Goal: Task Accomplishment & Management: Manage account settings

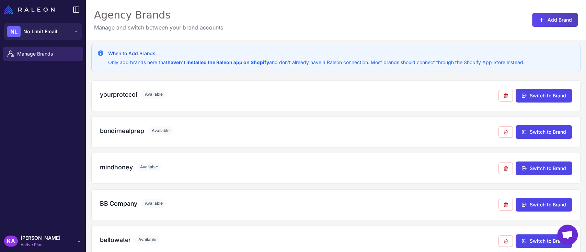
click at [36, 109] on div "Manage Brands" at bounding box center [43, 137] width 86 height 186
click at [49, 31] on span "No Limit Email" at bounding box center [40, 32] width 34 height 8
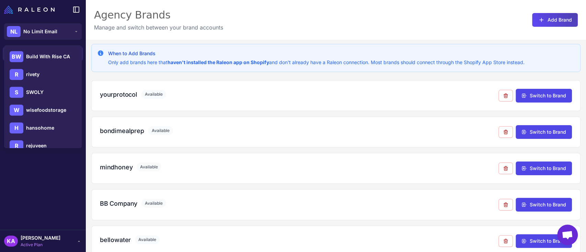
scroll to position [349, 0]
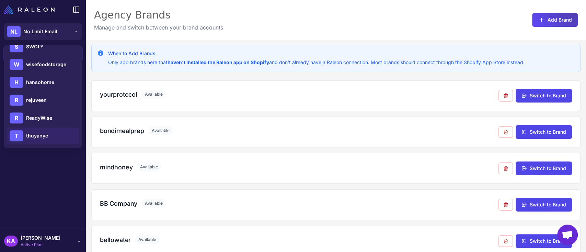
click at [35, 136] on span "thuyanyc" at bounding box center [37, 136] width 22 height 8
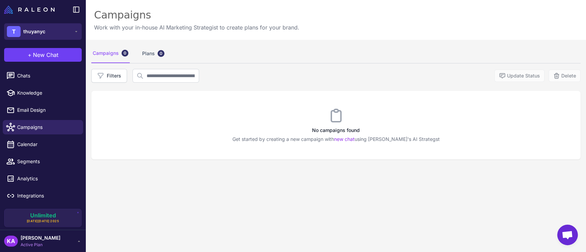
click at [37, 31] on span "thuyanyc" at bounding box center [34, 32] width 22 height 8
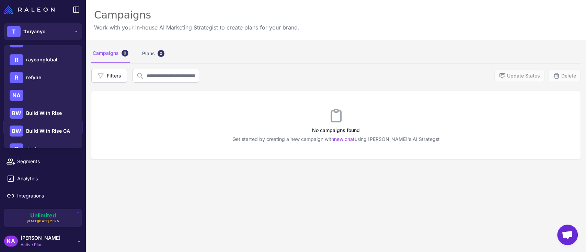
scroll to position [349, 0]
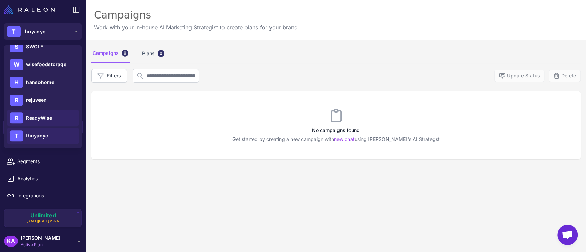
click at [44, 117] on span "ReadyWise" at bounding box center [39, 118] width 26 height 8
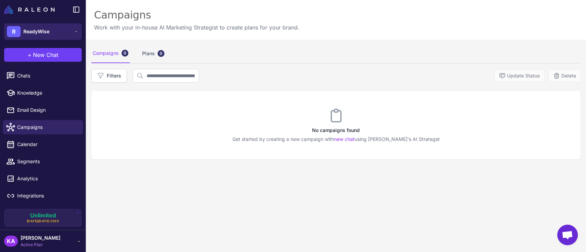
click at [59, 30] on button "R ReadyWise" at bounding box center [43, 31] width 78 height 16
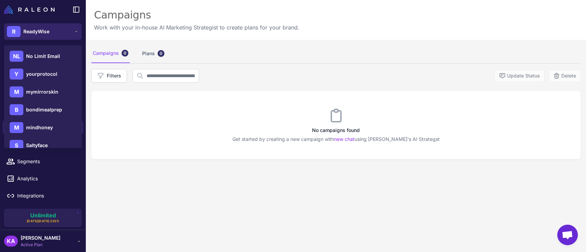
click at [35, 32] on span "ReadyWise" at bounding box center [36, 32] width 26 height 8
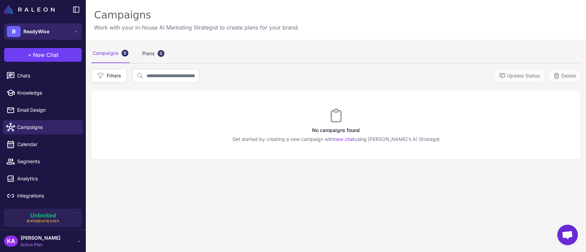
click at [35, 32] on span "ReadyWise" at bounding box center [36, 32] width 26 height 8
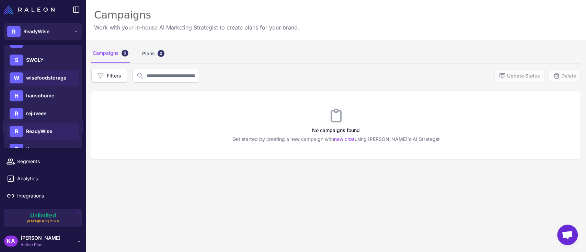
scroll to position [349, 0]
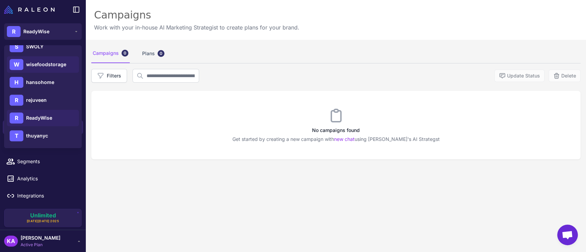
click at [47, 66] on span "wisefoodstorage" at bounding box center [46, 65] width 40 height 8
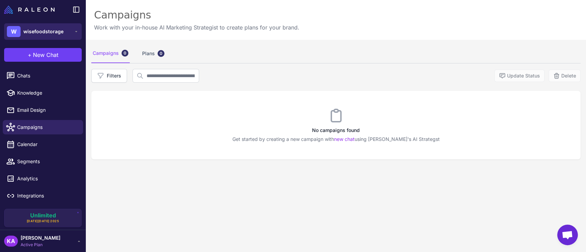
click at [39, 32] on span "wisefoodstorage" at bounding box center [43, 32] width 40 height 8
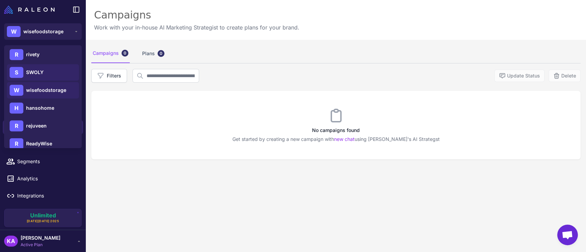
scroll to position [349, 0]
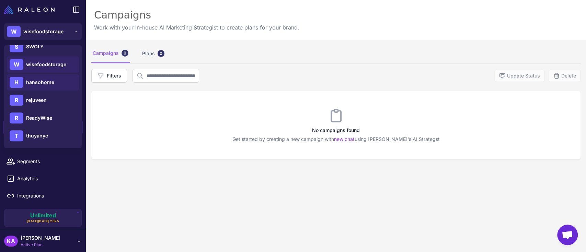
click at [49, 79] on span "hansohome" at bounding box center [40, 83] width 28 height 8
